Goal: Information Seeking & Learning: Learn about a topic

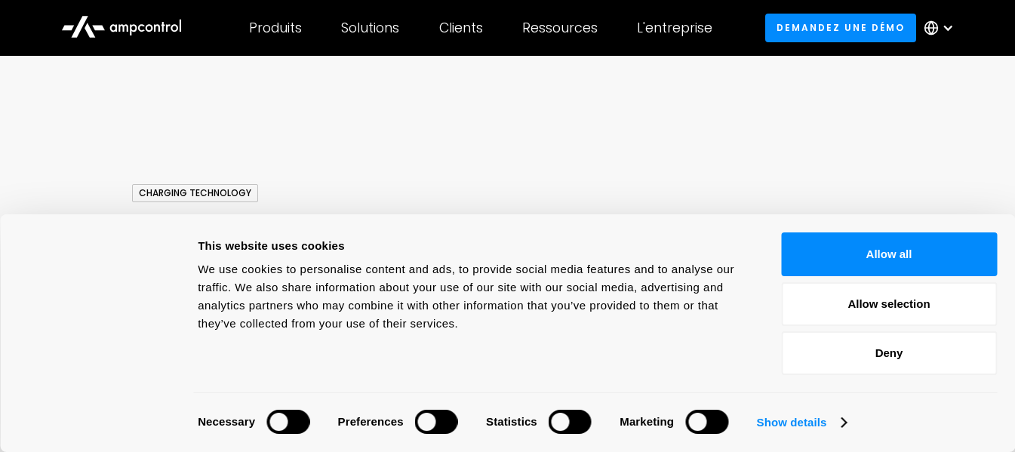
scroll to position [75, 0]
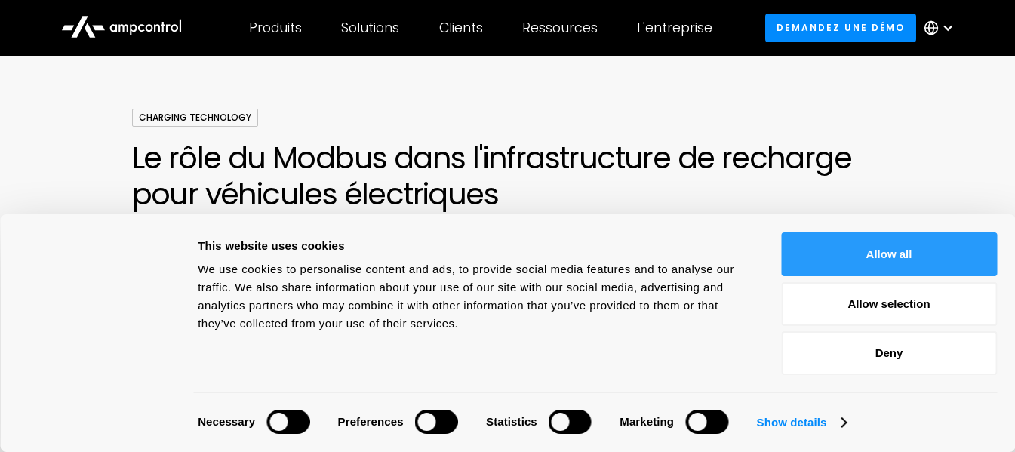
click at [894, 257] on button "Allow all" at bounding box center [889, 254] width 216 height 44
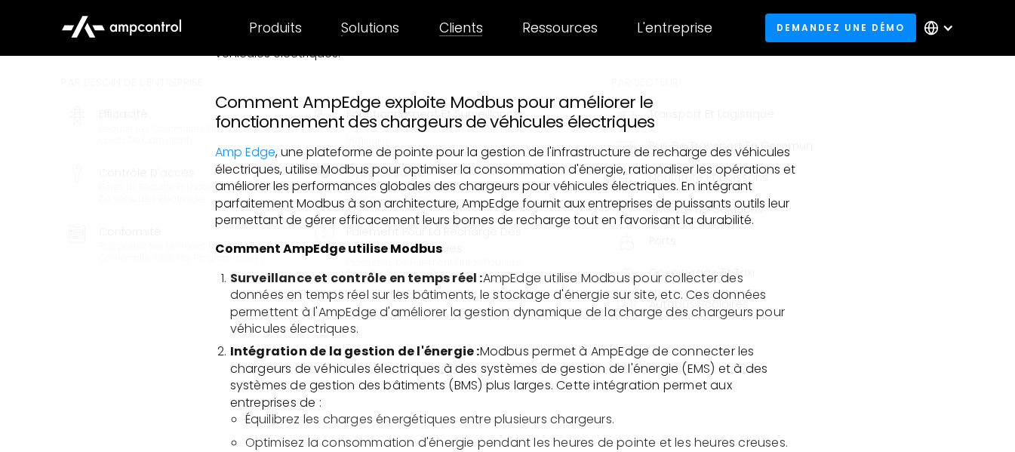
scroll to position [2791, 0]
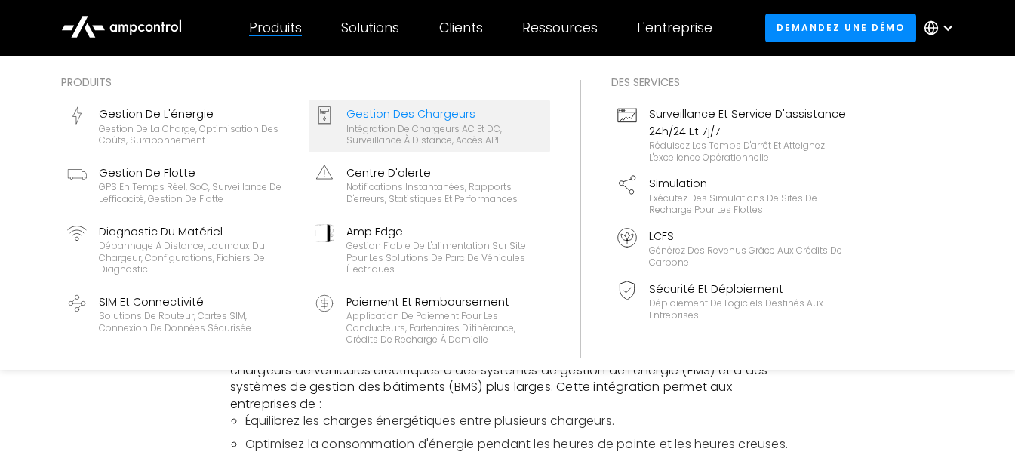
click at [428, 127] on div "Intégration de chargeurs AC et DC, surveillance à distance, accès API" at bounding box center [445, 134] width 198 height 23
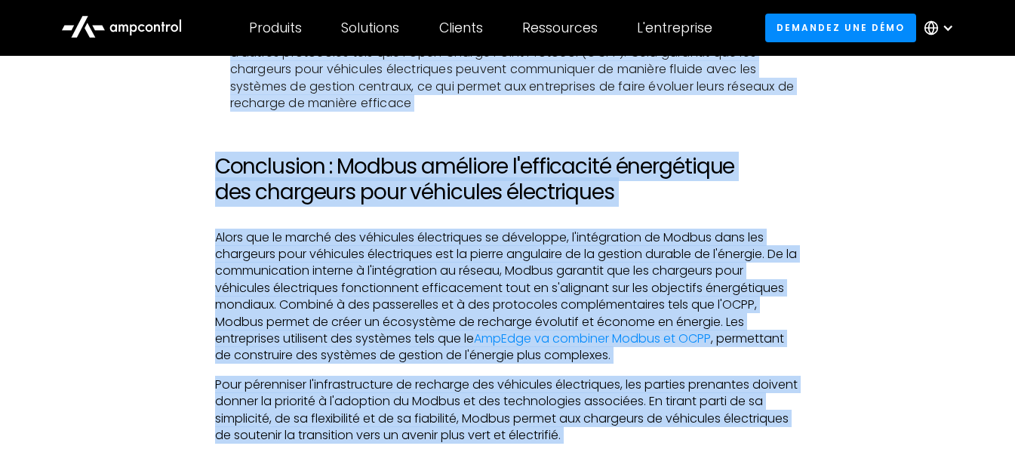
scroll to position [3864, 0]
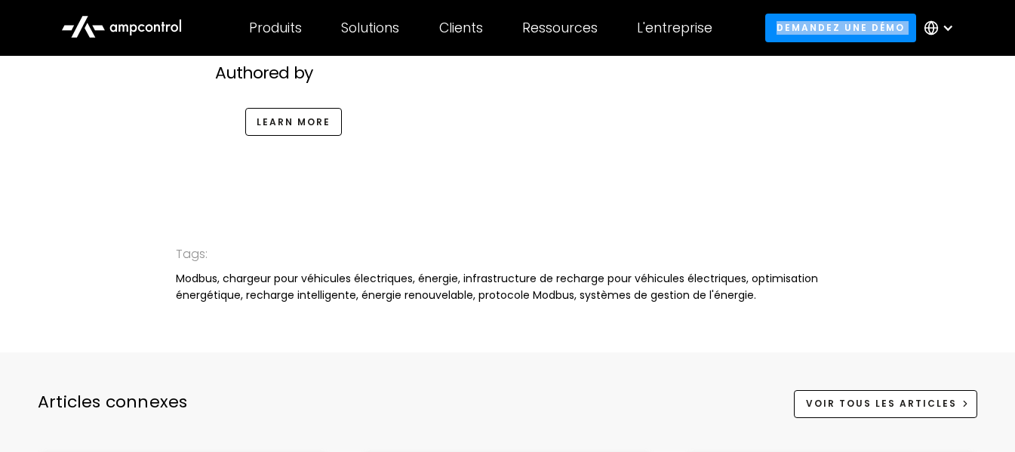
drag, startPoint x: 134, startPoint y: 153, endPoint x: 199, endPoint y: 45, distance: 126.9
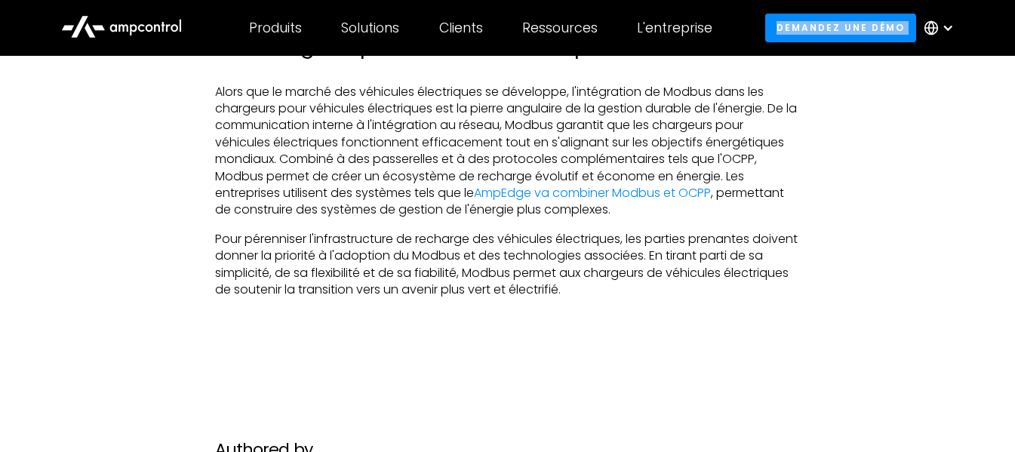
scroll to position [3487, 0]
click at [646, 271] on p "Pour pérenniser l'infrastructure de recharge des véhicules électriques, les par…" at bounding box center [507, 266] width 585 height 68
click at [636, 272] on p "Pour pérenniser l'infrastructure de recharge des véhicules électriques, les par…" at bounding box center [507, 266] width 585 height 68
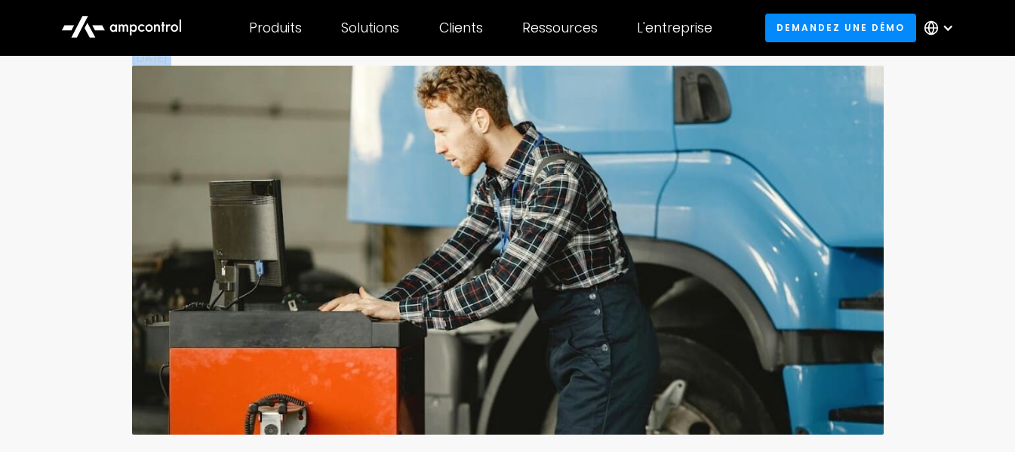
scroll to position [0, 0]
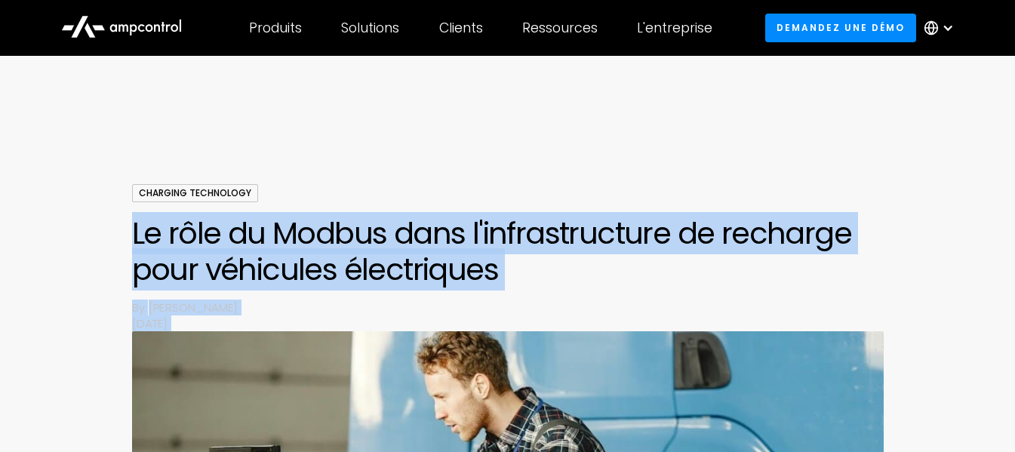
drag, startPoint x: 636, startPoint y: 272, endPoint x: 122, endPoint y: 218, distance: 516.5
copy body "Le rôle du Modbus dans l'infrastructure de recharge pour véhicules électriques …"
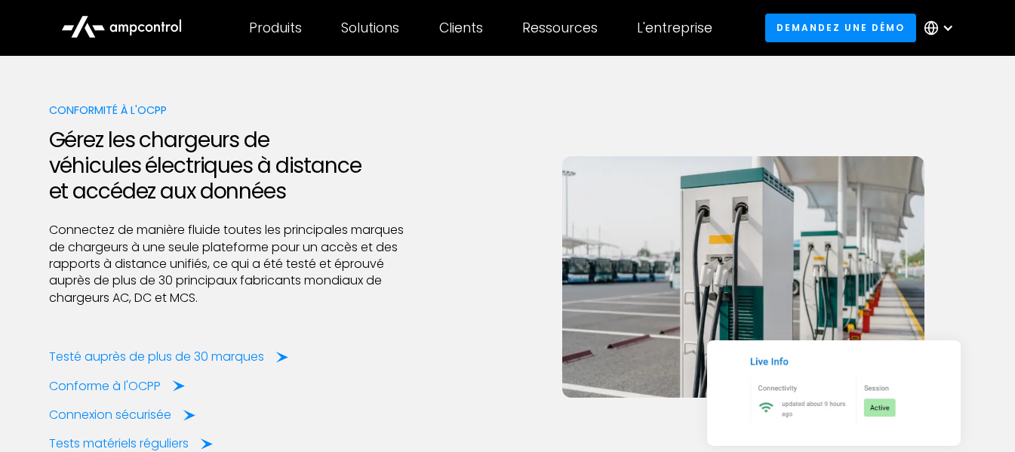
scroll to position [2037, 0]
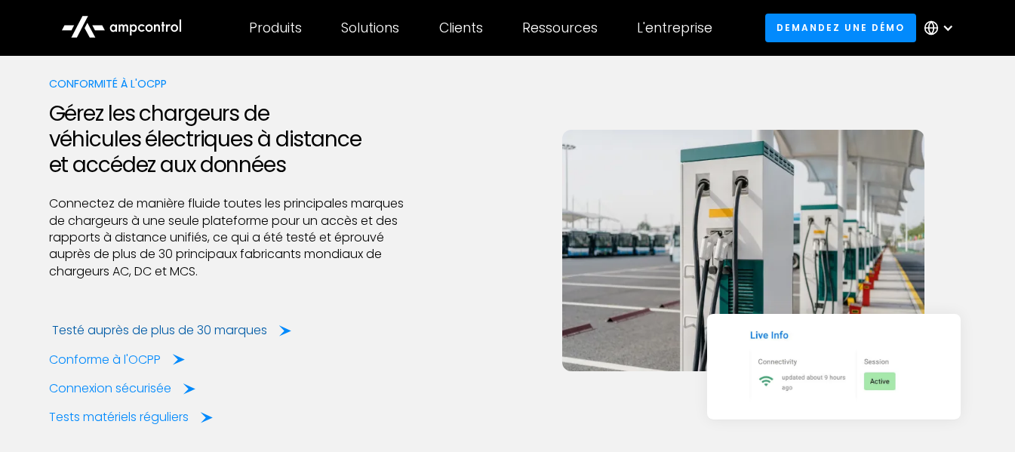
click at [127, 329] on div "Testé auprès de plus de 30 marques" at bounding box center [159, 330] width 215 height 17
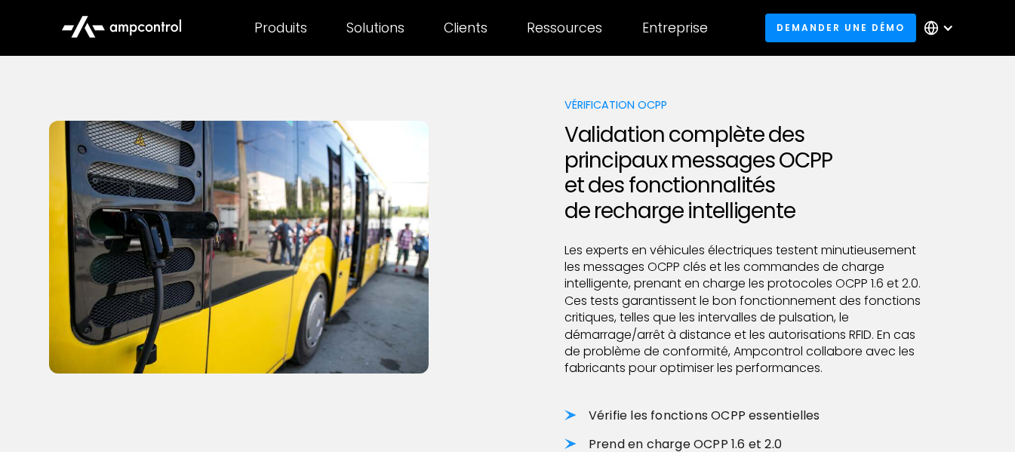
scroll to position [1132, 0]
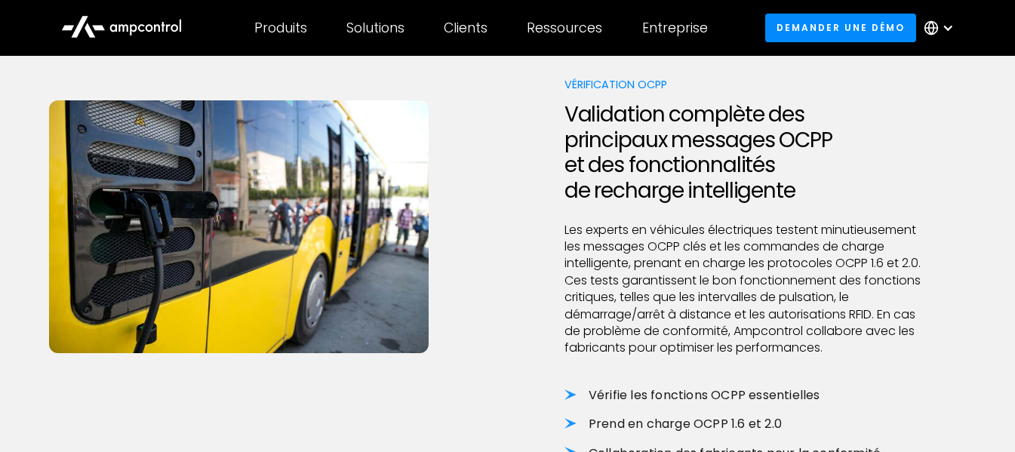
drag, startPoint x: 435, startPoint y: 303, endPoint x: 479, endPoint y: 381, distance: 89.5
click at [479, 381] on div at bounding box center [272, 298] width 447 height 444
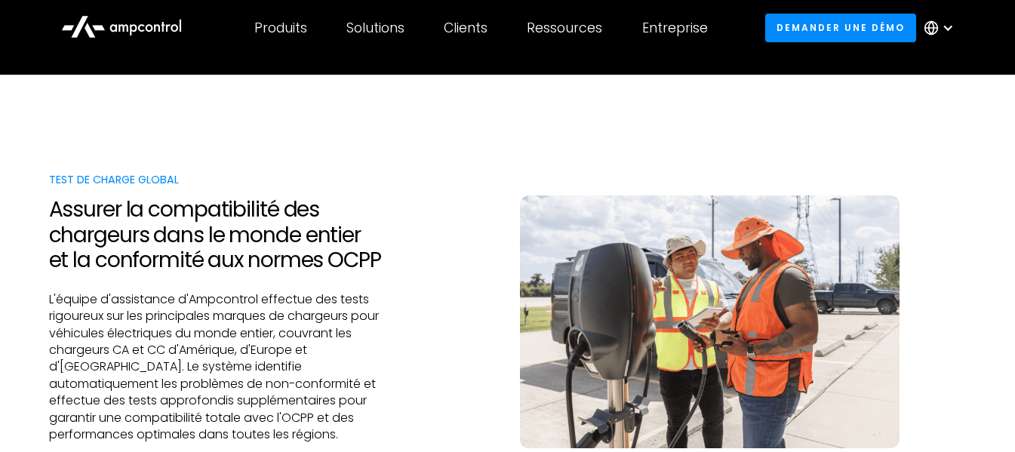
scroll to position [377, 0]
